Goal: Transaction & Acquisition: Purchase product/service

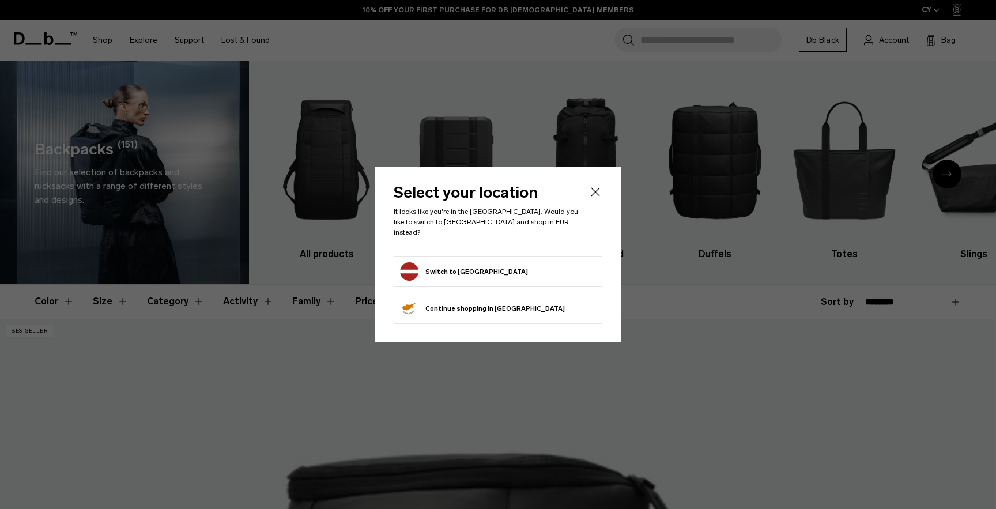
click at [465, 263] on button "Switch to [GEOGRAPHIC_DATA]" at bounding box center [464, 271] width 128 height 18
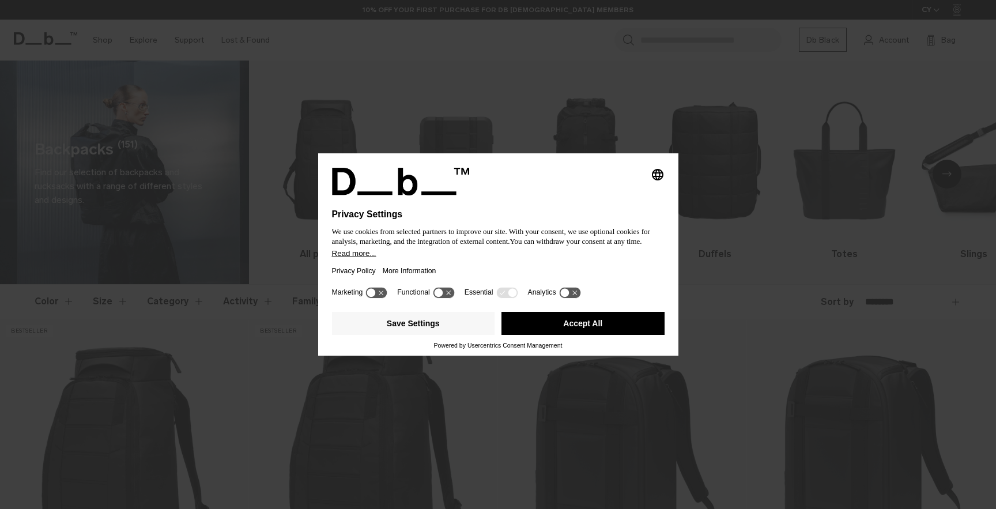
click at [569, 329] on button "Accept All" at bounding box center [582, 323] width 163 height 23
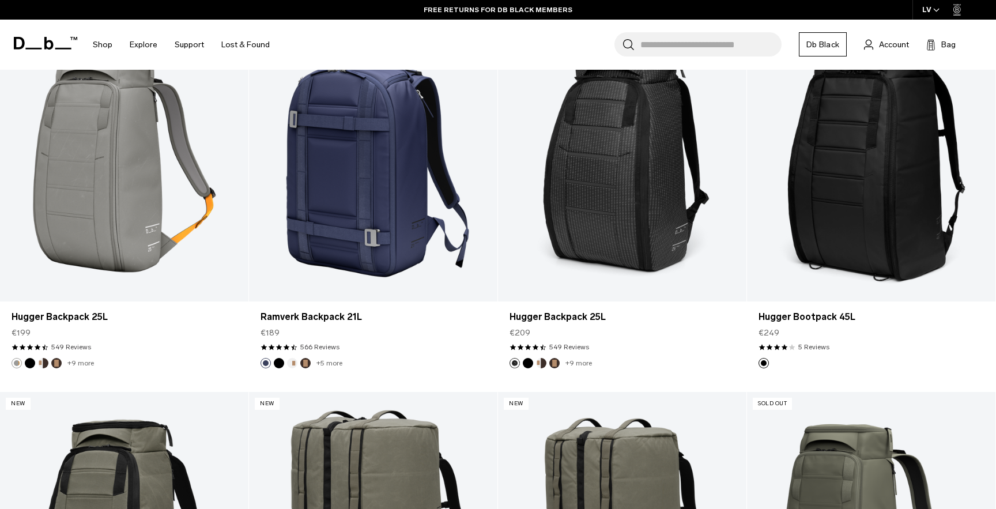
scroll to position [2869, 0]
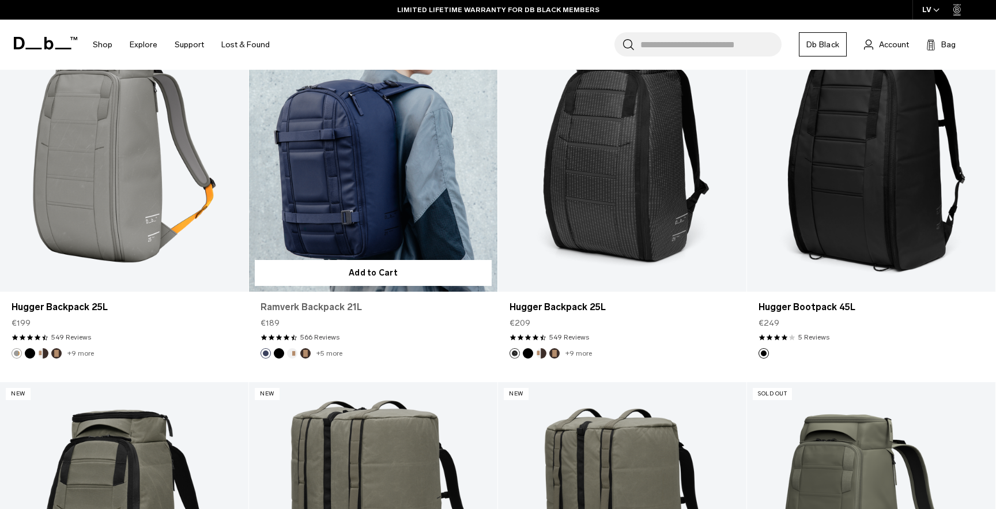
click at [280, 308] on link "Ramverk Backpack 21L" at bounding box center [372, 307] width 225 height 14
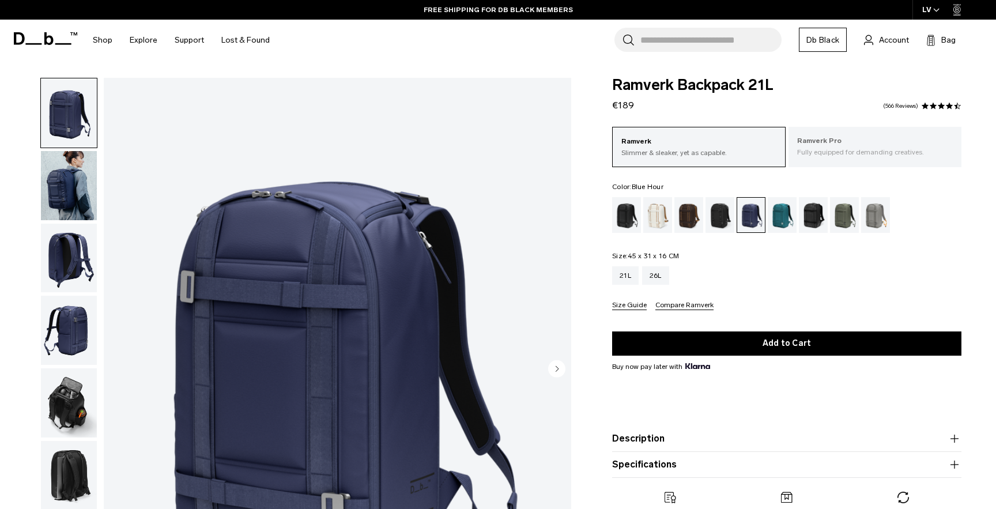
click at [829, 135] on p "Ramverk Pro" at bounding box center [875, 141] width 156 height 12
